Goal: Task Accomplishment & Management: Use online tool/utility

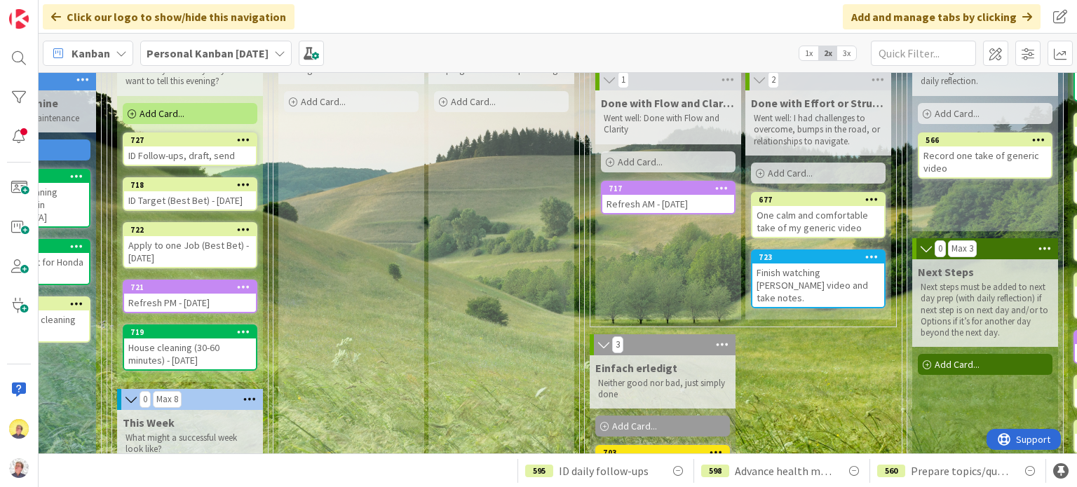
scroll to position [33, 566]
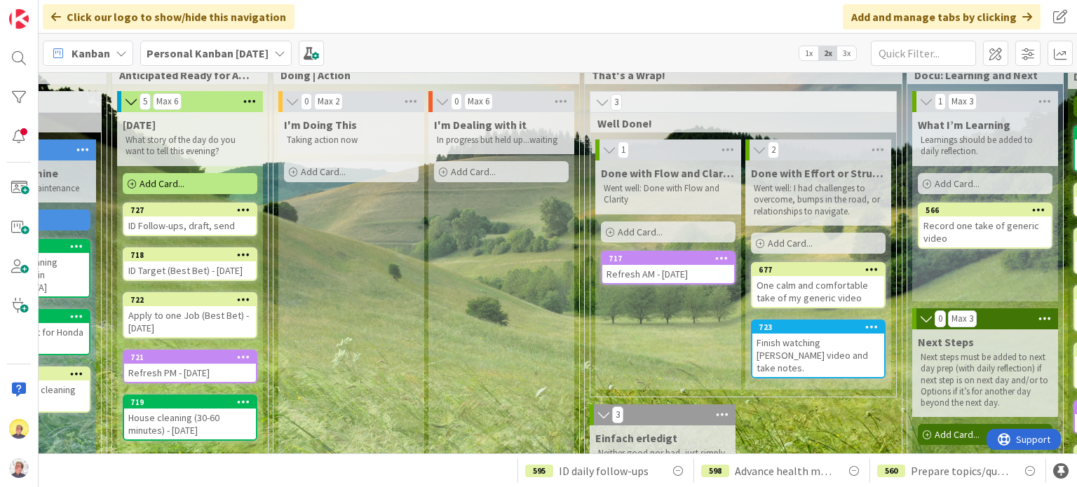
click at [314, 172] on span "Add Card..." at bounding box center [323, 171] width 45 height 13
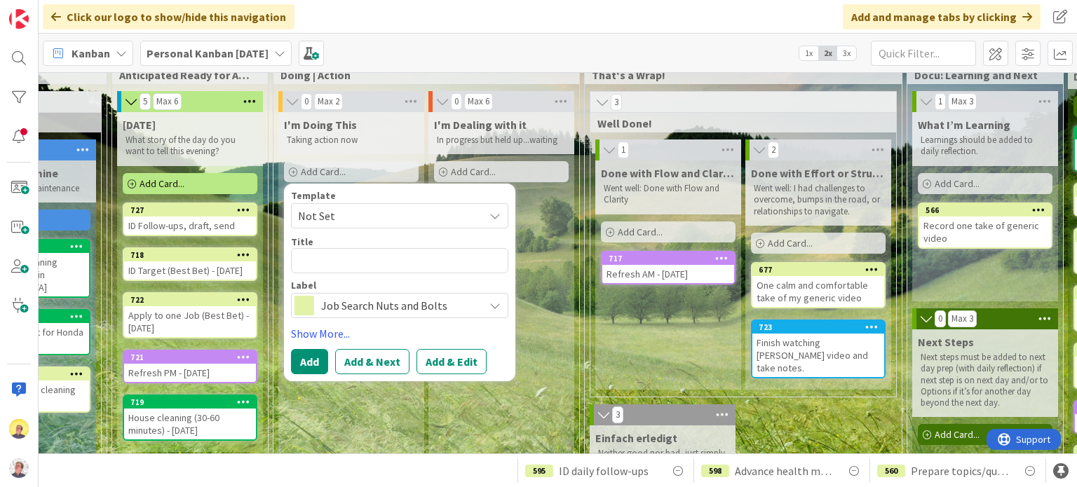
type textarea "x"
type textarea "R"
type textarea "x"
type textarea "Re"
type textarea "x"
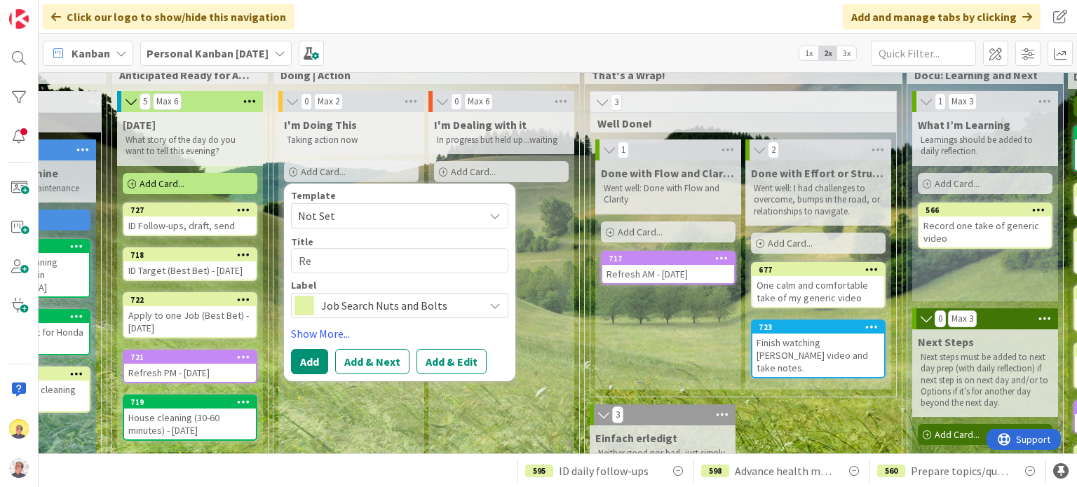
type textarea "Rev"
type textarea "x"
type textarea "Revi"
type textarea "x"
type textarea "Revie"
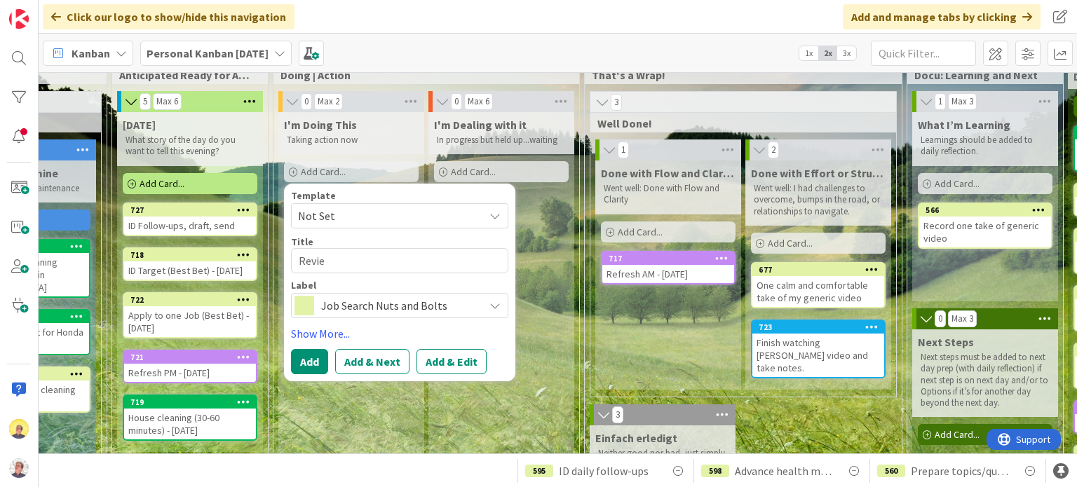
type textarea "x"
type textarea "Review"
type textarea "x"
type textarea "Review"
type textarea "x"
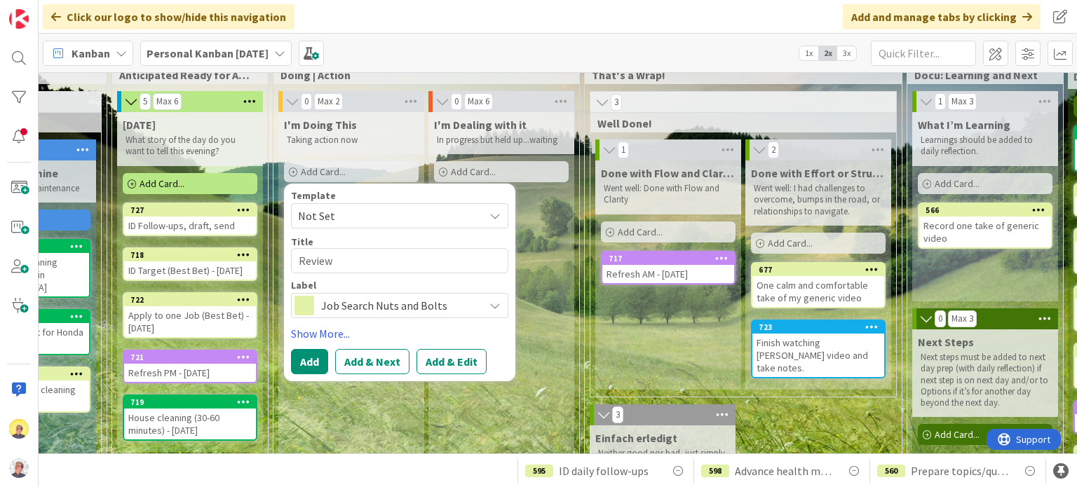
type textarea "Review O"
type textarea "x"
type textarea "Review Ol"
type textarea "x"
type textarea "Review [PERSON_NAME]"
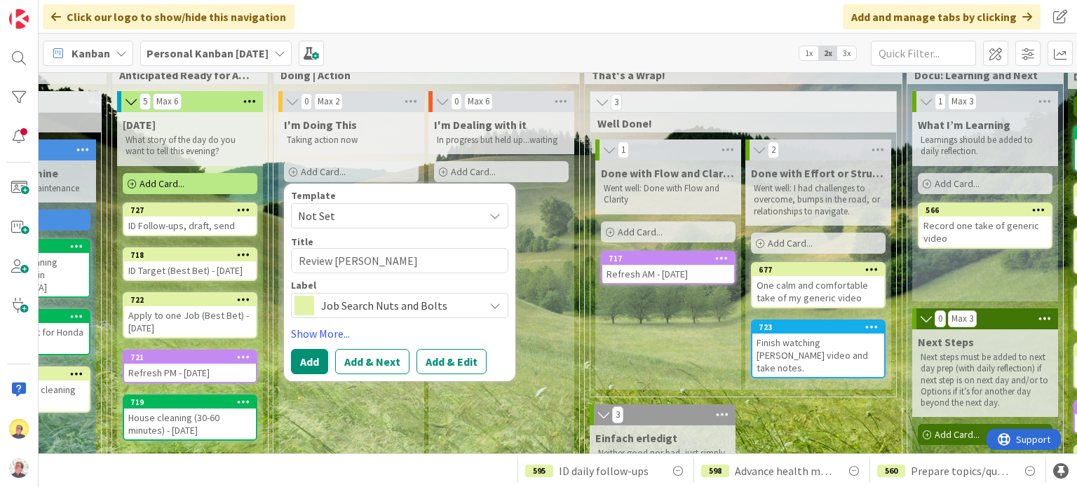
type textarea "x"
type textarea "Review Oliv"
type textarea "x"
type textarea "Review Olivi"
type textarea "x"
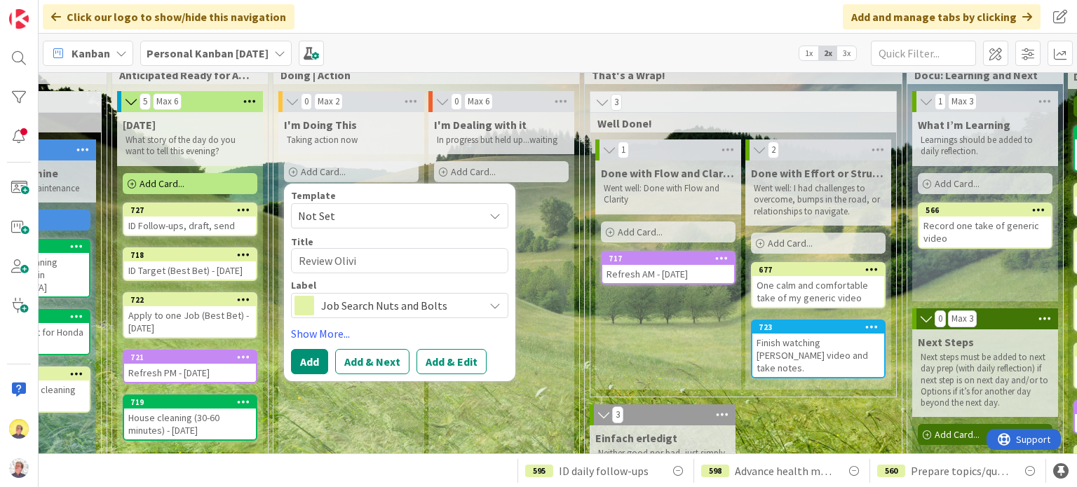
type textarea "Review [PERSON_NAME]"
type textarea "x"
type textarea "Review [PERSON_NAME]'"
type textarea "x"
type textarea "Review [PERSON_NAME]'s"
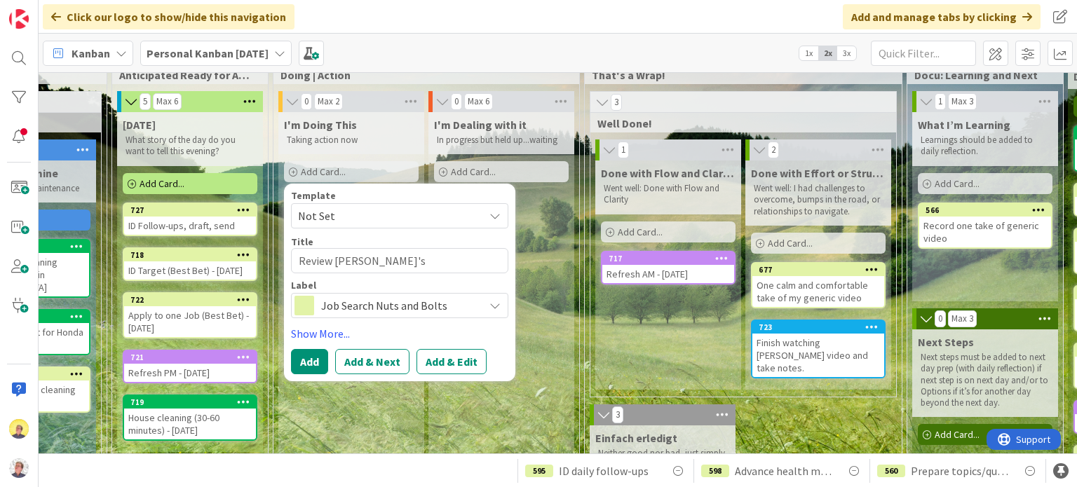
type textarea "x"
type textarea "Review [PERSON_NAME]'s"
type textarea "x"
type textarea "Review [PERSON_NAME]'s r"
type textarea "x"
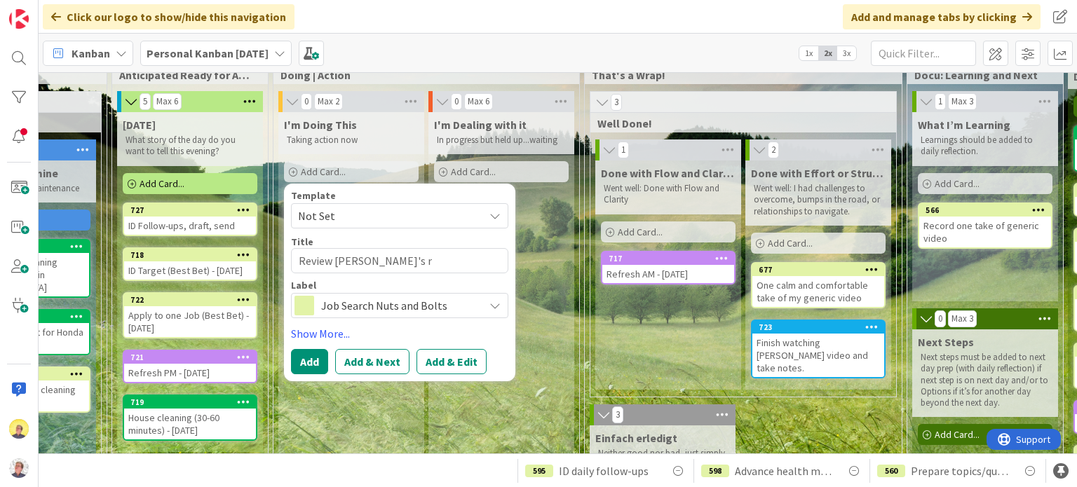
type textarea "Review [PERSON_NAME]'s re"
type textarea "x"
type textarea "Review [PERSON_NAME]'s res"
type textarea "x"
type textarea "Review [PERSON_NAME]'s resp"
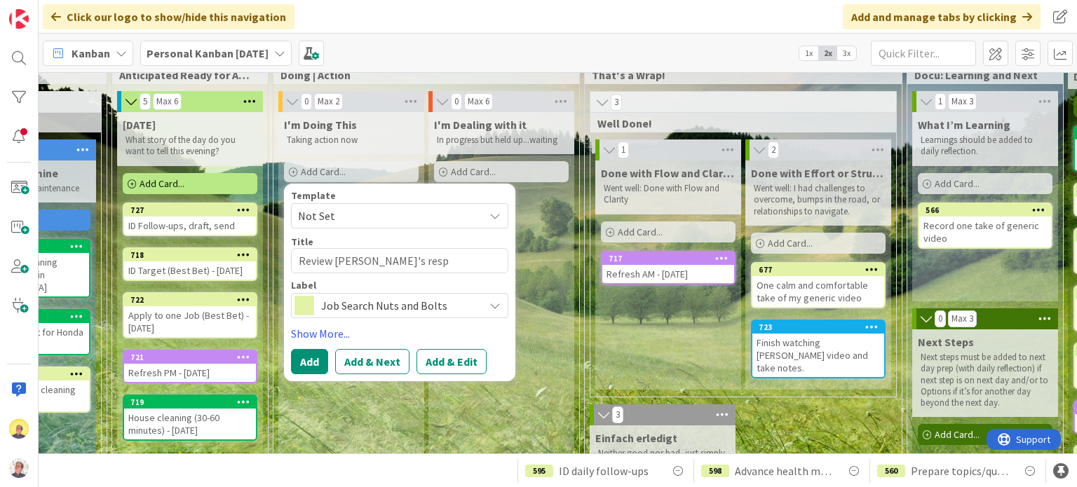
type textarea "x"
type textarea "Review [PERSON_NAME]'s respo"
type textarea "x"
type textarea "Review [PERSON_NAME]'s respon"
type textarea "x"
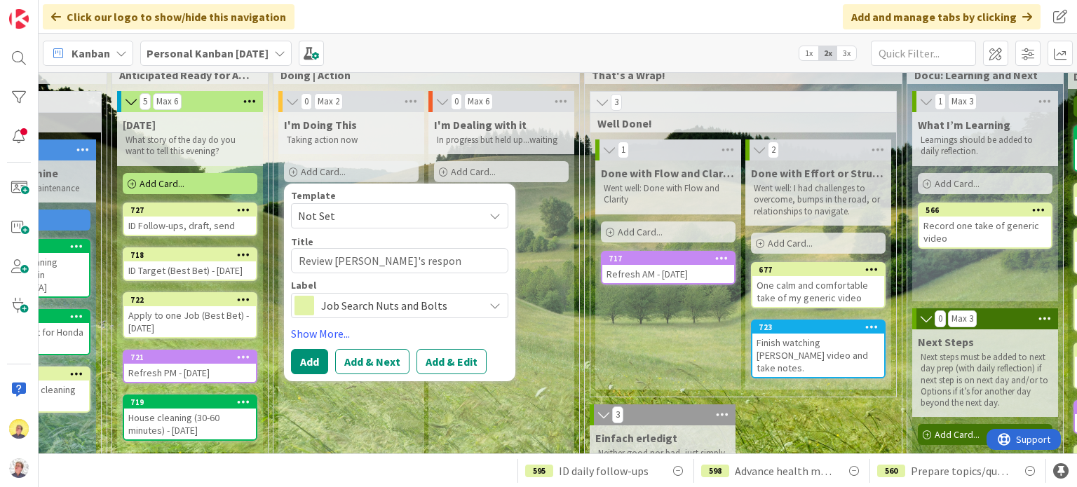
type textarea "Review [PERSON_NAME]'s respons"
type textarea "x"
type textarea "Review [PERSON_NAME]'s response"
type textarea "x"
type textarea "Review [PERSON_NAME]'s responses"
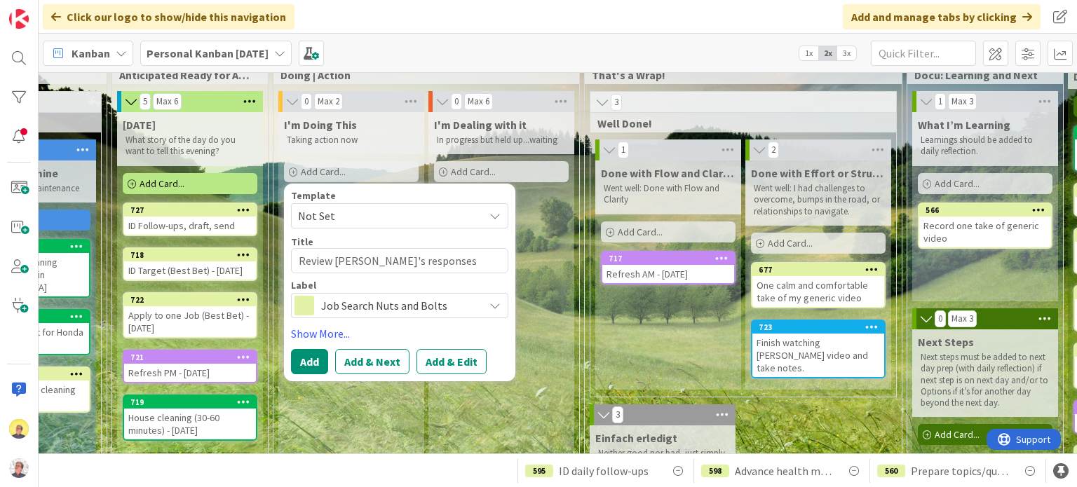
type textarea "x"
type textarea "Review [PERSON_NAME]'s responses"
type textarea "x"
type textarea "Review [PERSON_NAME]'s responses t"
type textarea "x"
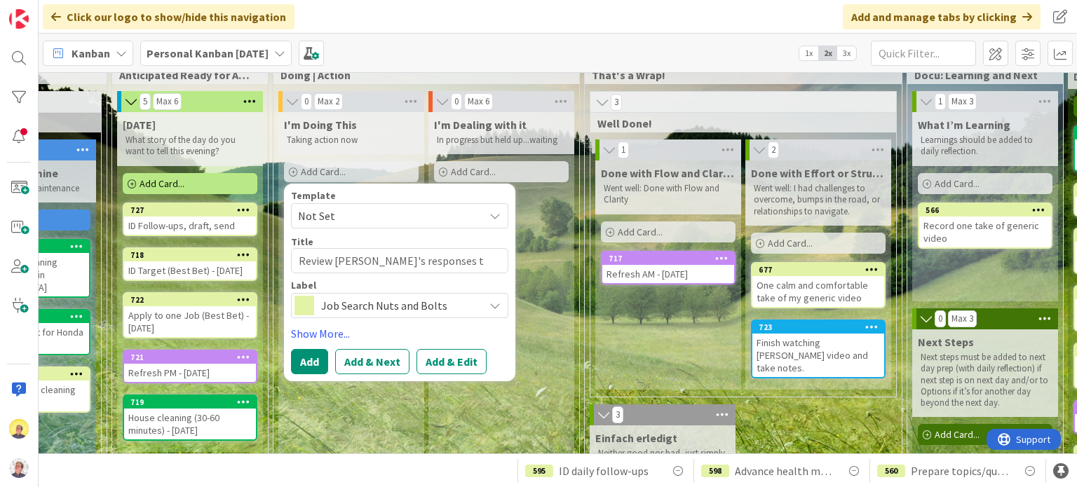
type textarea "Review [PERSON_NAME]'s responses to"
type textarea "x"
type textarea "Review [PERSON_NAME]'s responses to"
type textarea "x"
type textarea "Review [PERSON_NAME]'s responses to m"
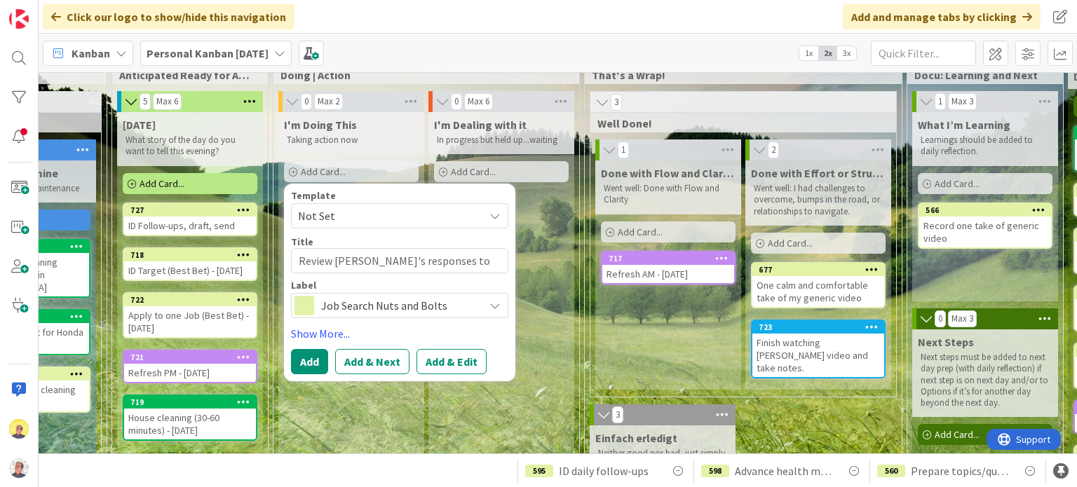
type textarea "x"
type textarea "Review [PERSON_NAME]'s responses to my"
type textarea "x"
type textarea "Review [PERSON_NAME]'s responses to my"
type textarea "x"
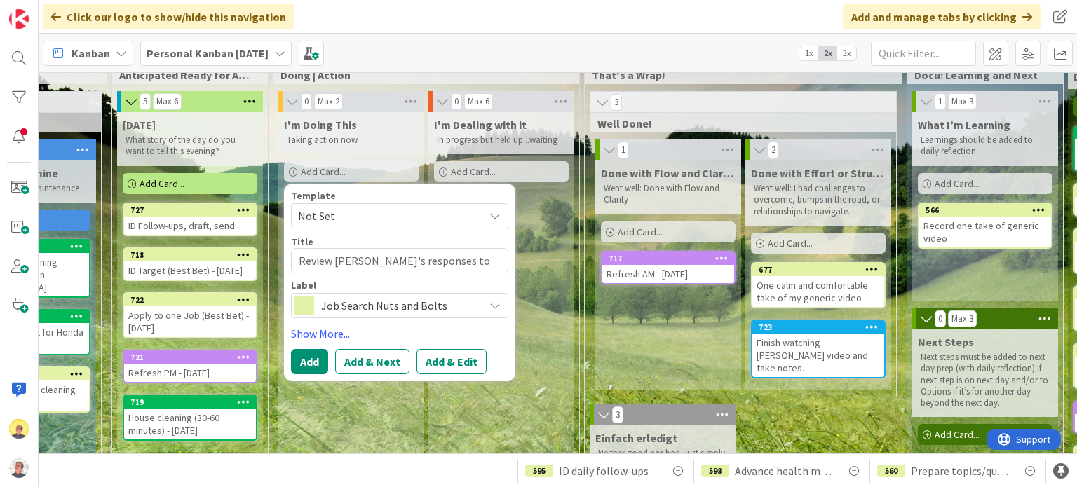
type textarea "Review [PERSON_NAME]'s responses to my r"
type textarea "x"
type textarea "Review [PERSON_NAME]'s responses to my re"
type textarea "x"
type textarea "Review [PERSON_NAME]'s responses to my rev"
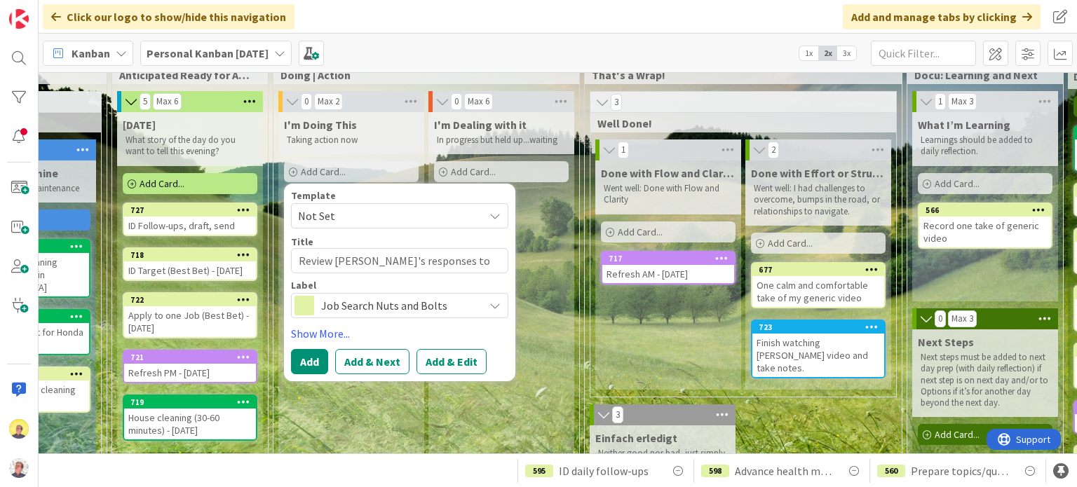
type textarea "x"
type textarea "Review [PERSON_NAME]'s responses to my revi"
type textarea "x"
type textarea "Review [PERSON_NAME]'s responses to my [PERSON_NAME]"
type textarea "x"
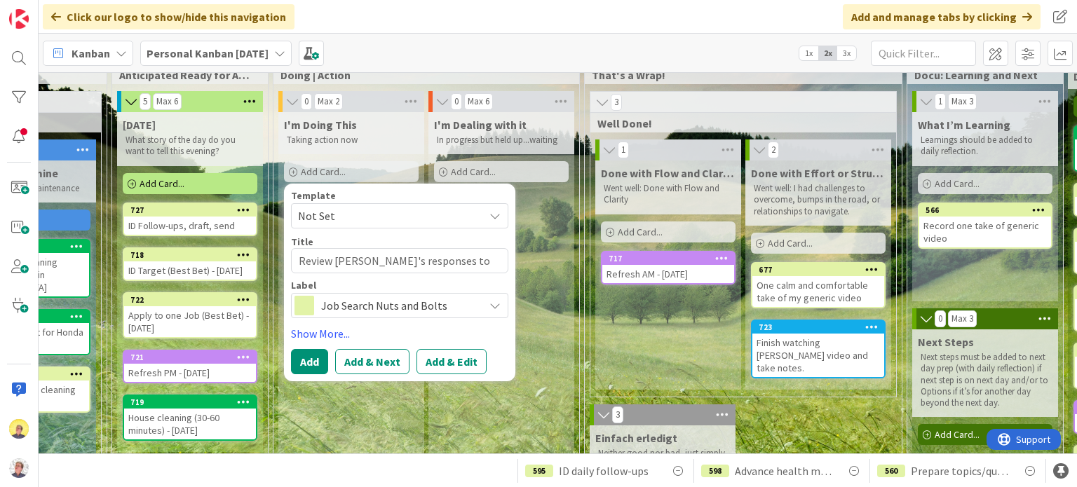
type textarea "Review [PERSON_NAME]'s responses to my revisi"
type textarea "x"
type textarea "Review [PERSON_NAME]'s responses to my revisio"
type textarea "x"
type textarea "Review [PERSON_NAME]'s responses to my revisions"
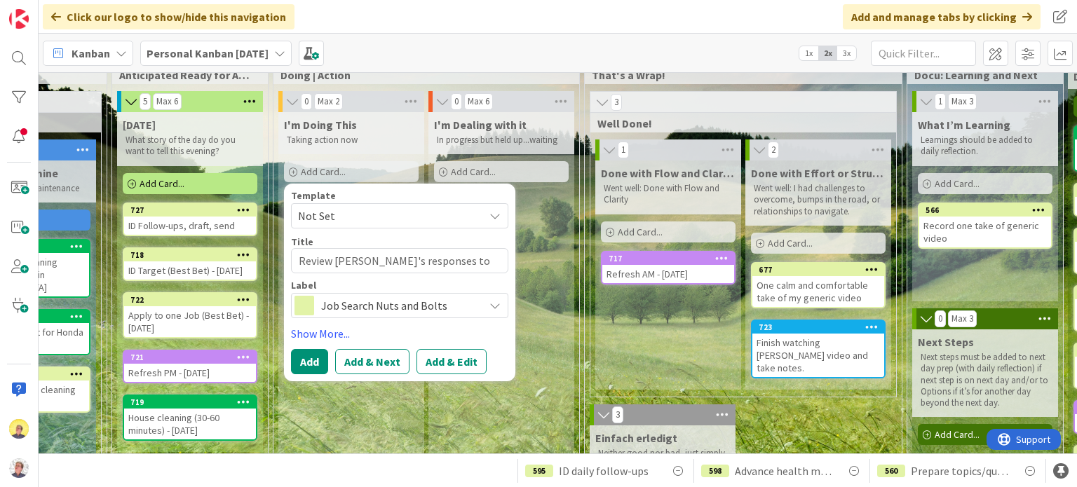
type textarea "x"
type textarea "Review [PERSON_NAME]'s responses to my revisions"
type textarea "x"
type textarea "Review [PERSON_NAME]'s responses to my revisions to"
type textarea "x"
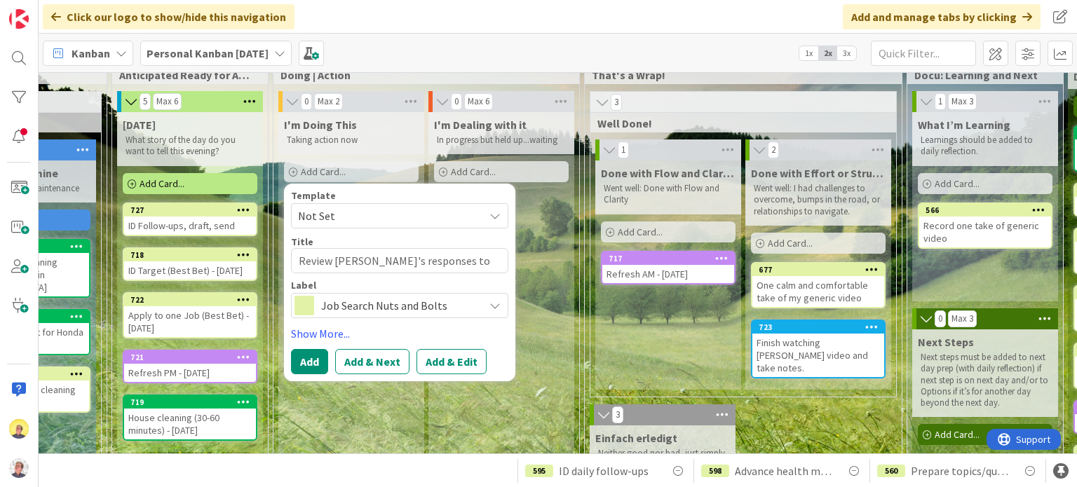
type textarea "Review [PERSON_NAME]'s responses to my revisions to"
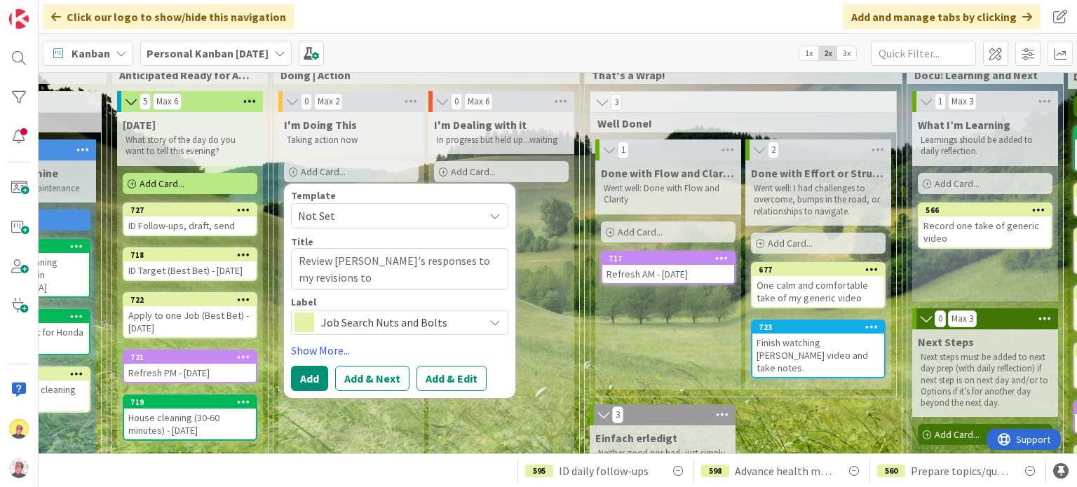
type textarea "x"
type textarea "Review [PERSON_NAME]'s responses to my revisions to t"
type textarea "x"
type textarea "Review [PERSON_NAME]'s responses to my revisions to the"
type textarea "x"
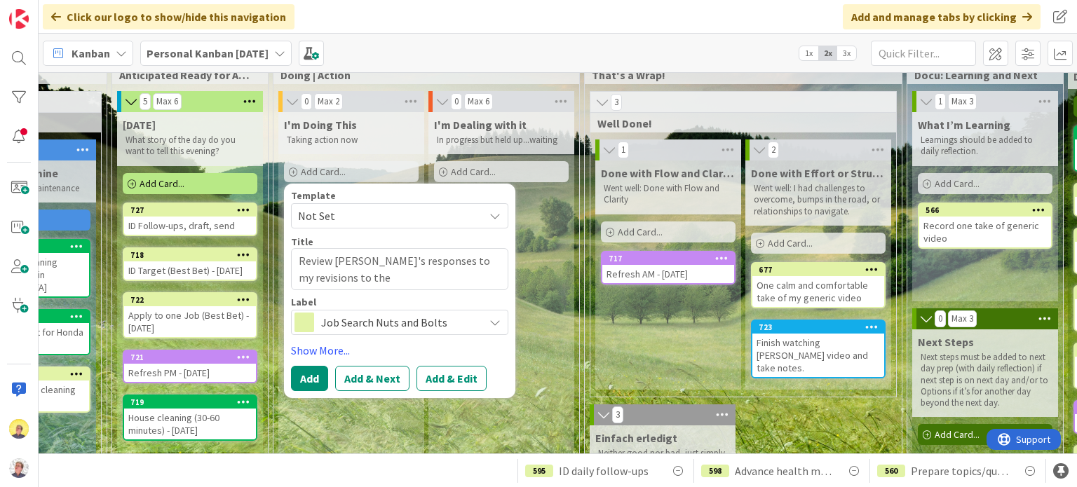
type textarea "Review [PERSON_NAME]'s responses to my revisions to the Q"
type textarea "x"
type textarea "Review [PERSON_NAME]'s responses to my revisions to the QB"
type textarea "x"
type textarea "Review [PERSON_NAME]'s responses to my revisions to the QBR"
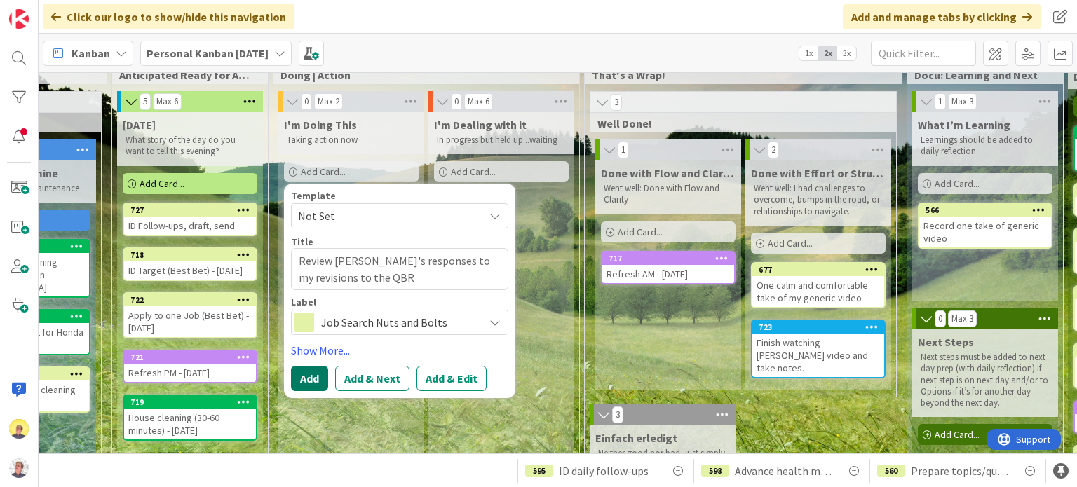
click at [312, 381] on button "Add" at bounding box center [309, 378] width 37 height 25
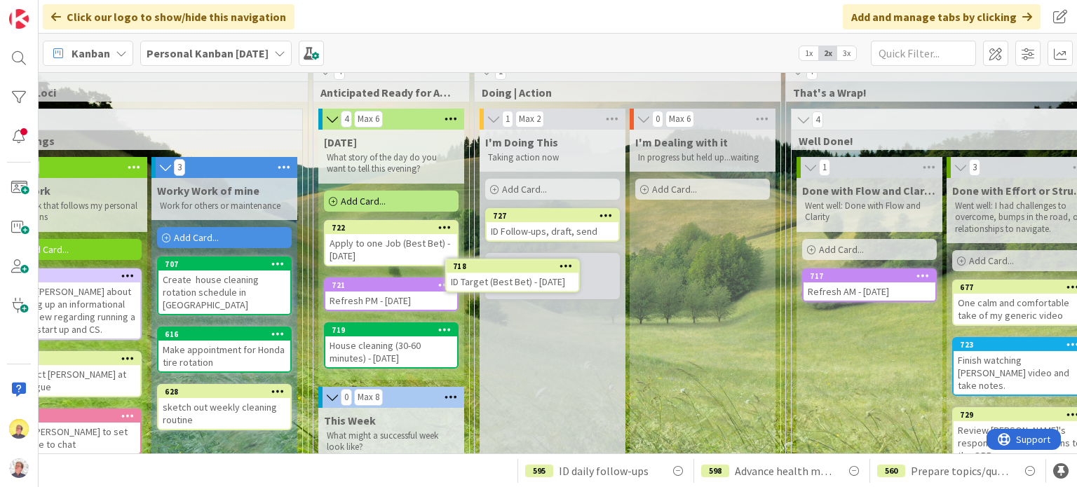
scroll to position [17, 365]
